Goal: Book appointment/travel/reservation

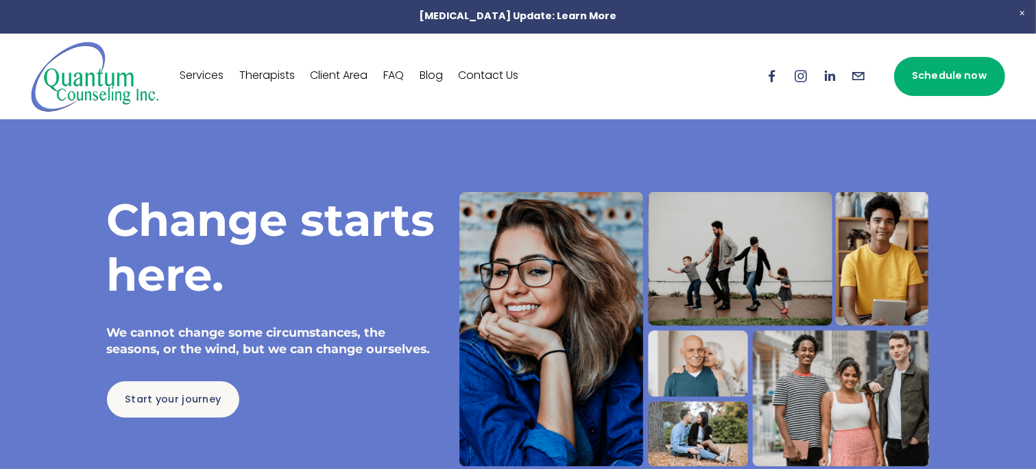
click at [925, 82] on link "Schedule now" at bounding box center [949, 76] width 111 height 39
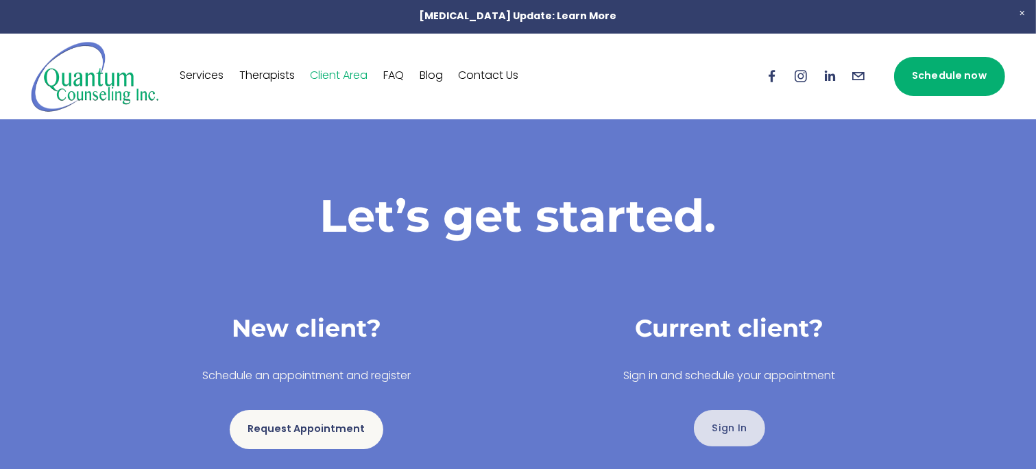
click at [724, 430] on link "Sign In" at bounding box center [729, 428] width 71 height 36
